Goal: Task Accomplishment & Management: Manage account settings

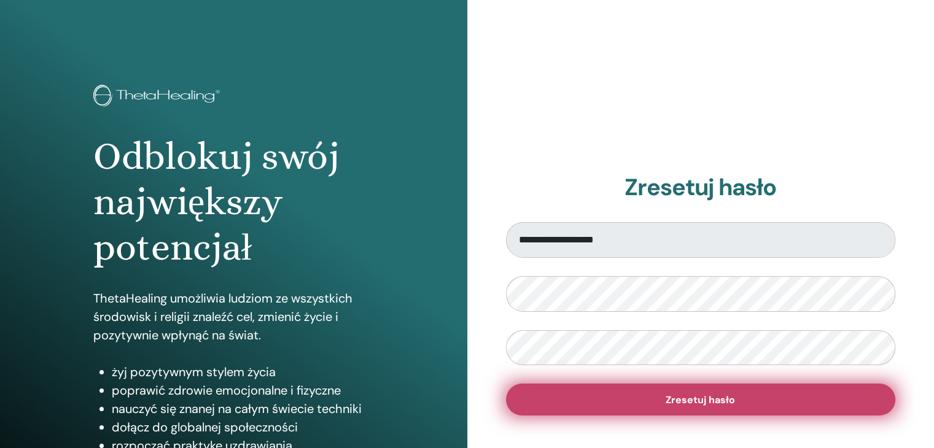
click at [730, 404] on span "Zresetuj hasło" at bounding box center [700, 400] width 69 height 13
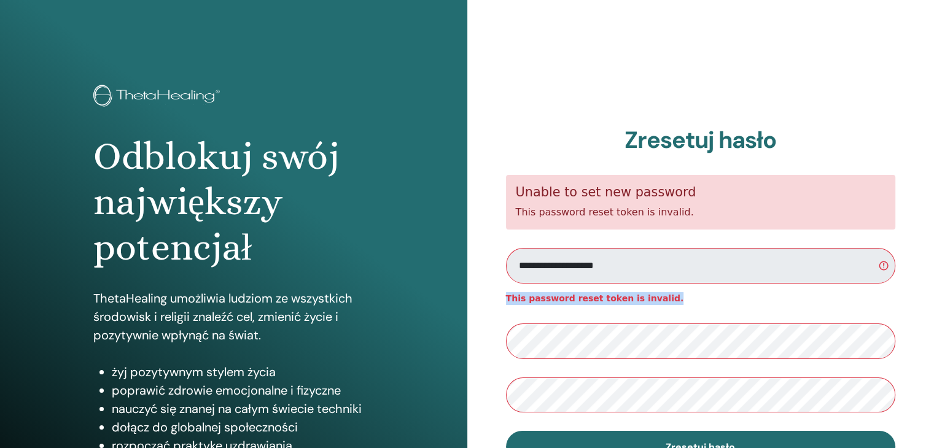
drag, startPoint x: 504, startPoint y: 298, endPoint x: 665, endPoint y: 295, distance: 160.9
click at [663, 294] on div "**********" at bounding box center [700, 295] width 467 height 590
copy strong "This password reset token is invalid."
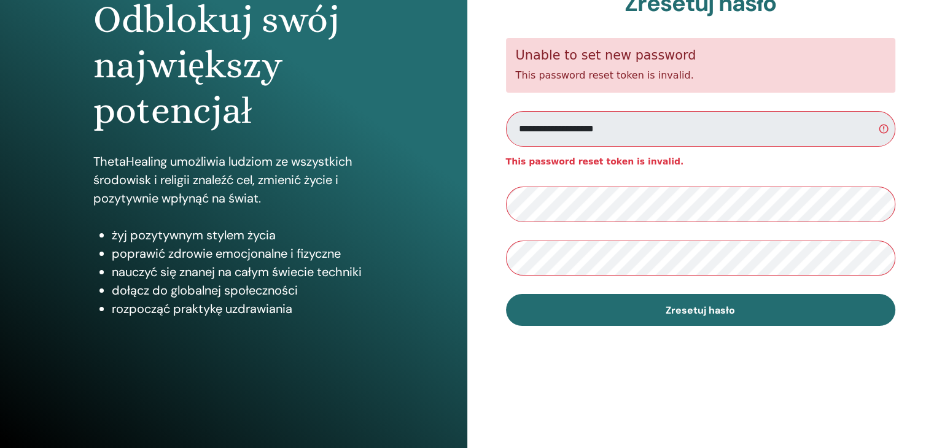
scroll to position [141, 0]
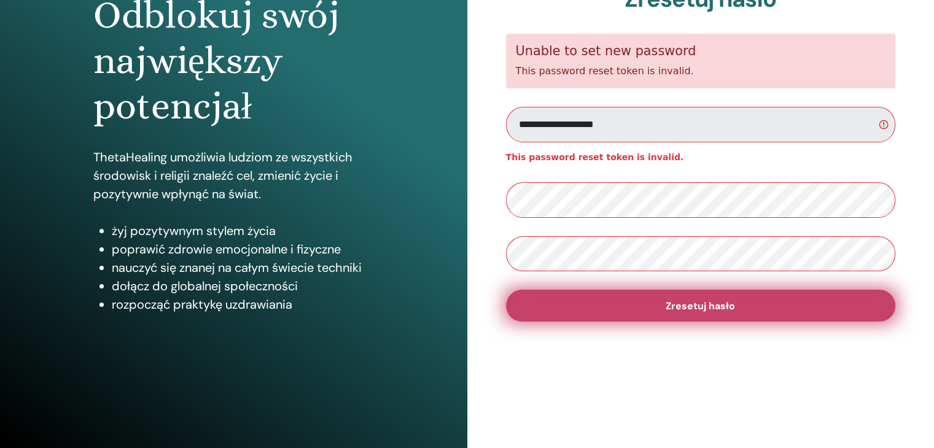
click at [725, 307] on span "Zresetuj hasło" at bounding box center [700, 306] width 69 height 13
